Goal: Navigation & Orientation: Go to known website

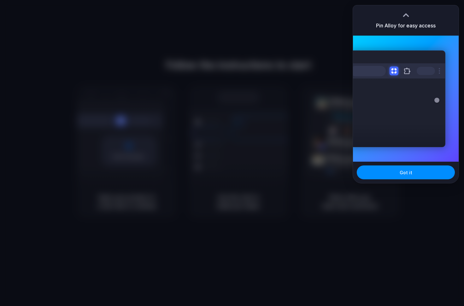
click at [232, 153] on div at bounding box center [232, 153] width 0 height 0
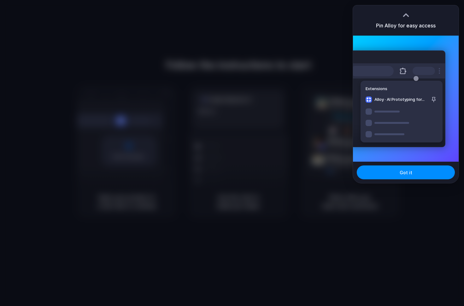
click at [232, 153] on div at bounding box center [232, 153] width 0 height 0
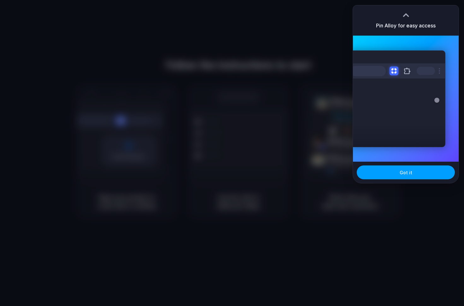
click at [402, 174] on span "Got it" at bounding box center [406, 172] width 13 height 7
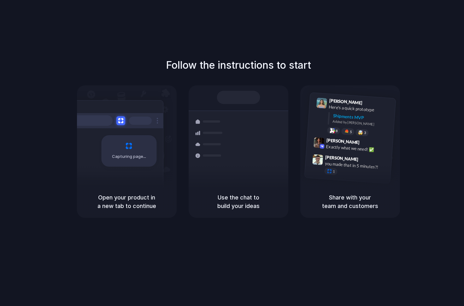
click at [232, 153] on div at bounding box center [232, 153] width 0 height 0
